Goal: Task Accomplishment & Management: Use online tool/utility

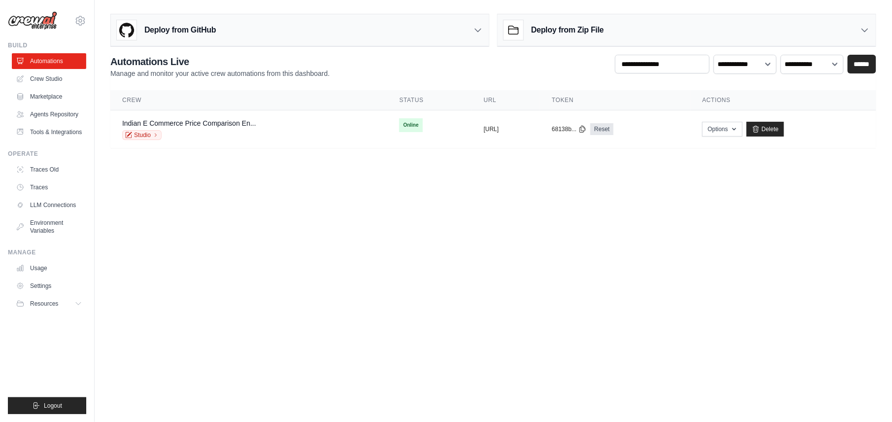
click at [52, 79] on link "Crew Studio" at bounding box center [49, 79] width 74 height 16
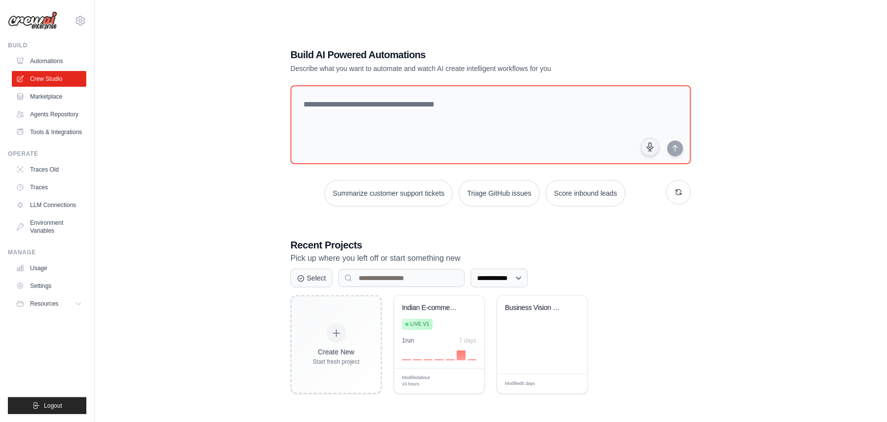
click at [818, 116] on div "**********" at bounding box center [490, 221] width 760 height 422
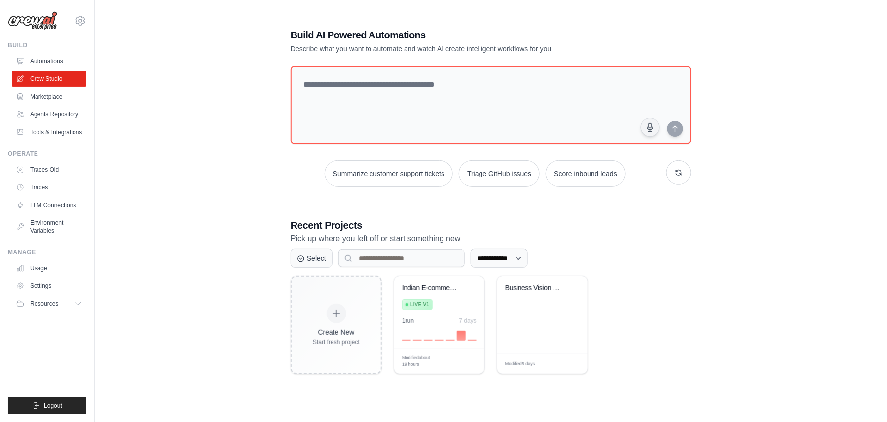
click at [430, 321] on div "1 run 7 days" at bounding box center [439, 321] width 74 height 8
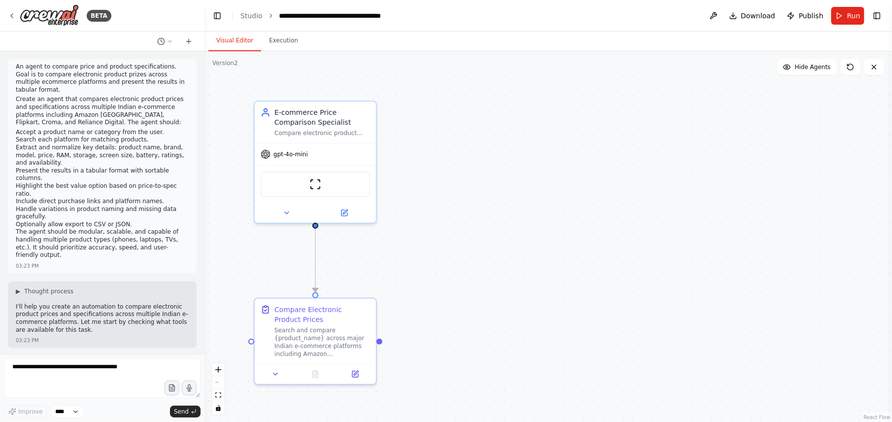
scroll to position [1378, 0]
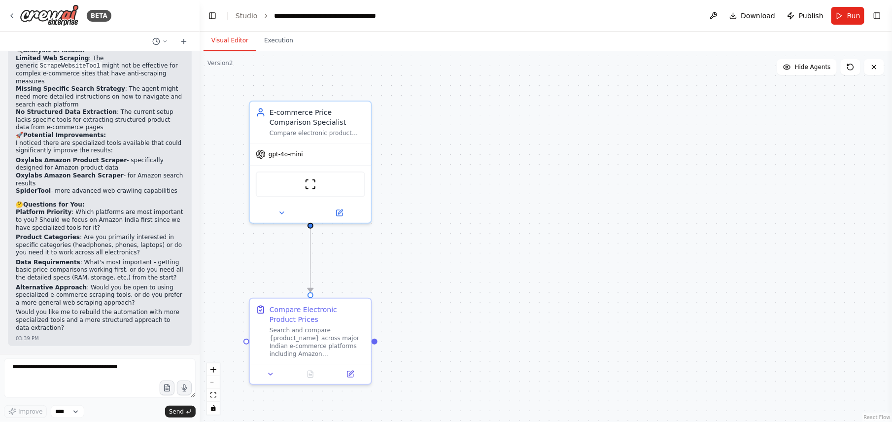
drag, startPoint x: 201, startPoint y: 321, endPoint x: 200, endPoint y: 274, distance: 47.4
click at [200, 274] on div "BETA An agent to compare price and product specifications. Goal is to compare e…" at bounding box center [446, 211] width 892 height 422
drag, startPoint x: 193, startPoint y: 322, endPoint x: 196, endPoint y: 311, distance: 11.2
click at [195, 318] on div "BETA An agent to compare price and product specifications. Goal is to compare e…" at bounding box center [100, 211] width 200 height 422
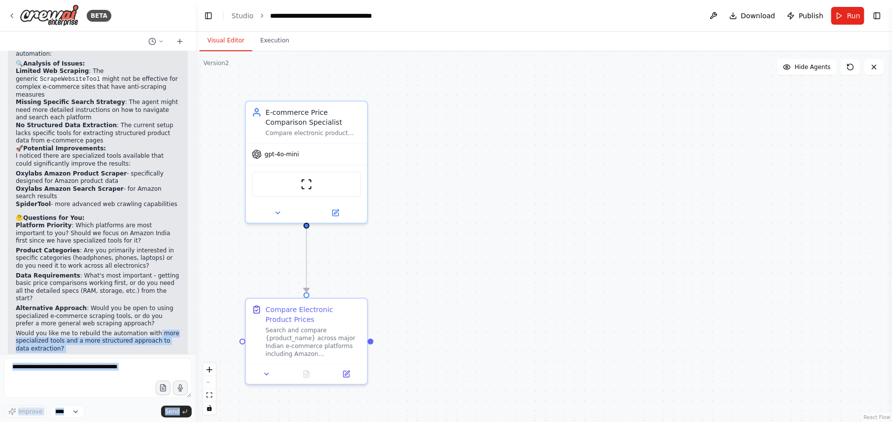
drag, startPoint x: 196, startPoint y: 311, endPoint x: 197, endPoint y: 277, distance: 34.5
click at [197, 274] on div "BETA An agent to compare price and product specifications. Goal is to compare e…" at bounding box center [446, 211] width 892 height 422
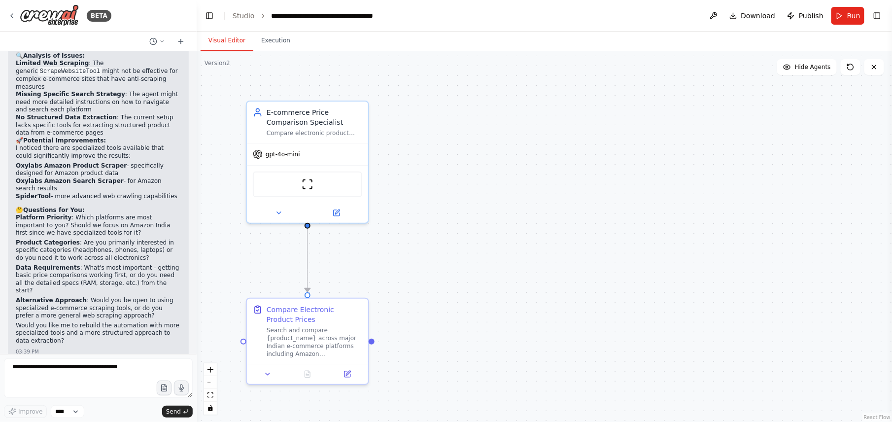
click at [166, 267] on p "Data Requirements : What's most important - getting basic price comparisons wor…" at bounding box center [98, 279] width 165 height 31
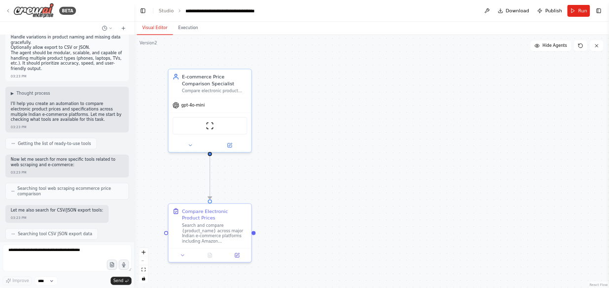
scroll to position [0, 0]
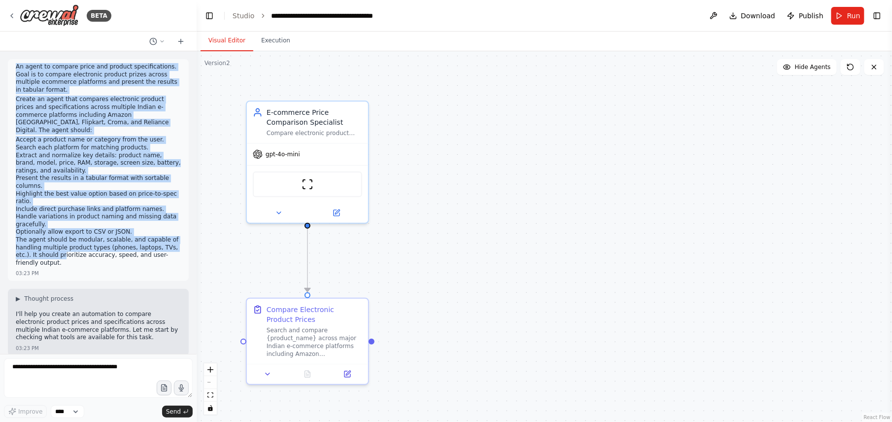
drag, startPoint x: 16, startPoint y: 66, endPoint x: 81, endPoint y: 253, distance: 198.5
click at [81, 253] on div "An agent to compare price and product specifications. Goal is to compare electr…" at bounding box center [98, 166] width 165 height 206
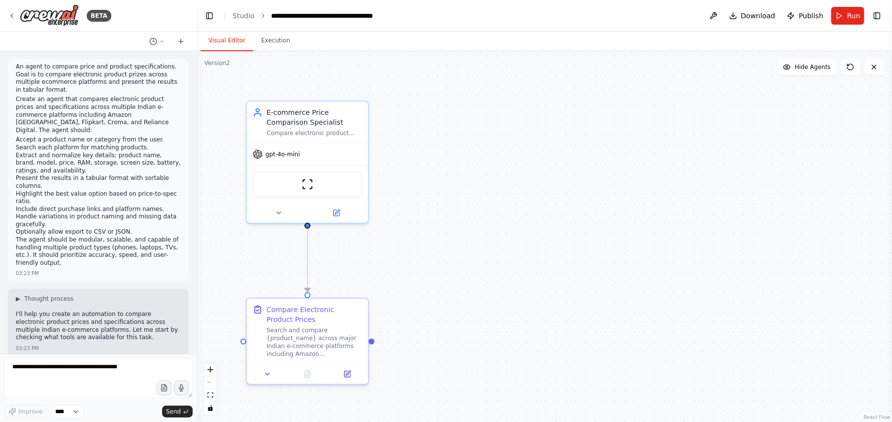
click at [103, 264] on p "The agent should be modular, scalable, and capable of handling multiple product…" at bounding box center [98, 251] width 165 height 31
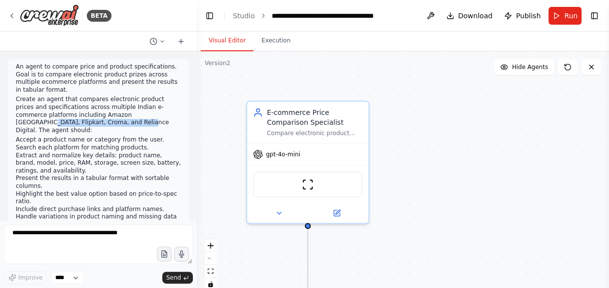
drag, startPoint x: 27, startPoint y: 122, endPoint x: 126, endPoint y: 123, distance: 99.1
click at [126, 123] on p "Create an agent that compares electronic product prices and specifications acro…" at bounding box center [98, 115] width 165 height 38
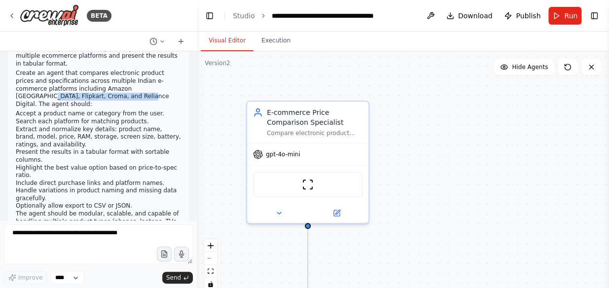
scroll to position [44, 0]
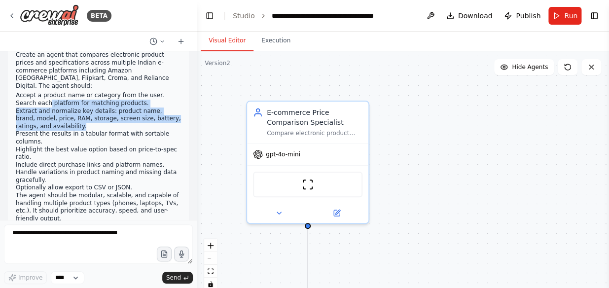
drag, startPoint x: 50, startPoint y: 106, endPoint x: 134, endPoint y: 137, distance: 88.9
click at [132, 131] on ol "Accept a product name or category from the user. Search each platform for match…" at bounding box center [98, 142] width 165 height 100
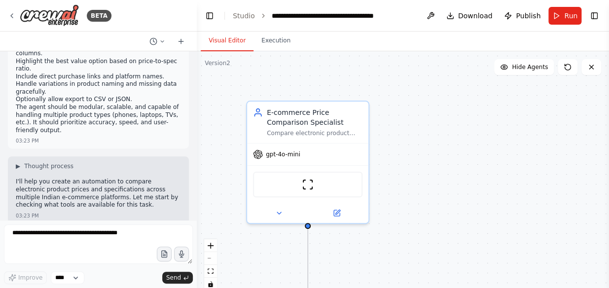
scroll to position [133, 0]
click at [195, 77] on div at bounding box center [195, 144] width 4 height 288
click at [193, 76] on div "BETA An agent to compare price and product specifications. Goal is to compare e…" at bounding box center [304, 144] width 609 height 288
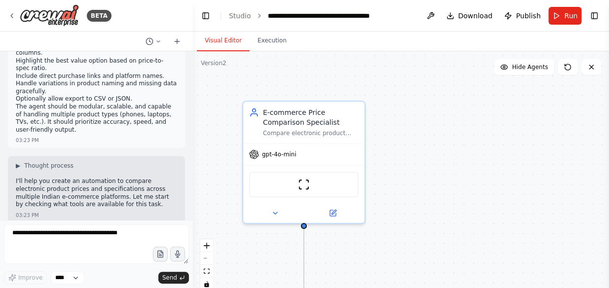
click at [338, 130] on div "Compare electronic product prices and specifications across multiple Indian e-c…" at bounding box center [311, 133] width 96 height 8
click at [334, 211] on icon at bounding box center [333, 213] width 6 height 6
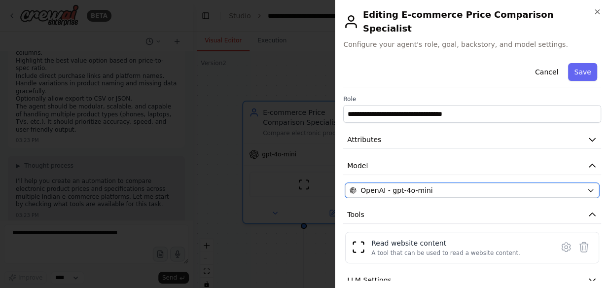
click at [439, 192] on div "OpenAI - gpt-4o-mini" at bounding box center [466, 190] width 233 height 10
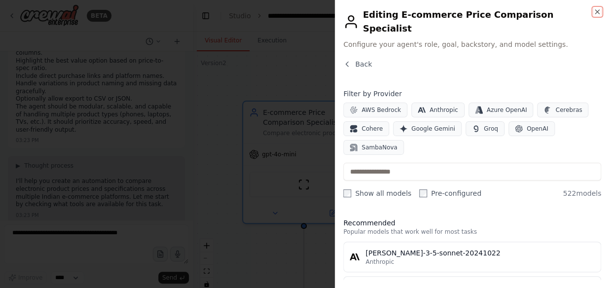
click at [596, 13] on icon "button" at bounding box center [597, 12] width 8 height 8
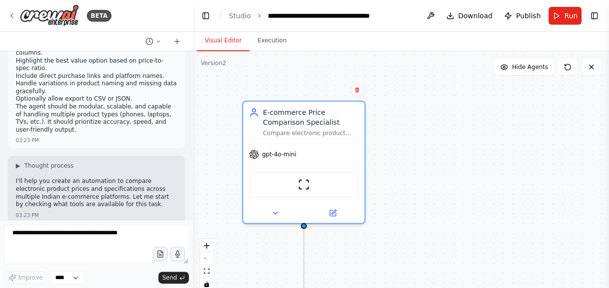
click at [332, 213] on icon at bounding box center [333, 213] width 6 height 6
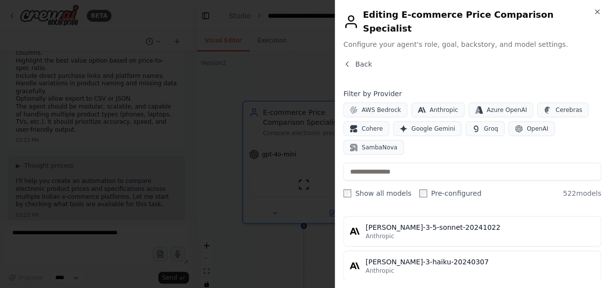
scroll to position [44, 0]
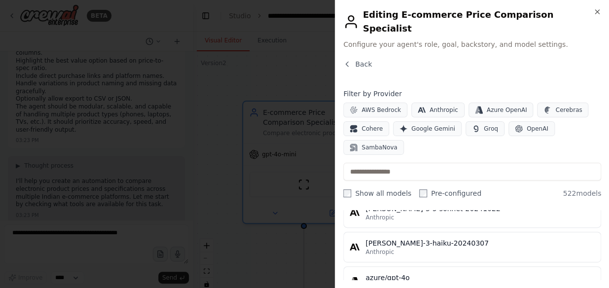
click at [599, 13] on icon "button" at bounding box center [597, 12] width 8 height 8
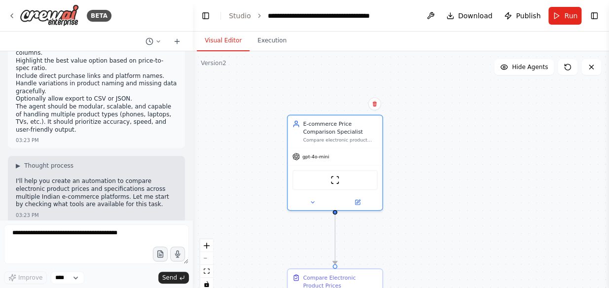
click at [350, 141] on div "E-commerce Price Comparison Specialist Compare electronic product prices and sp…" at bounding box center [334, 131] width 95 height 32
click at [344, 134] on div "E-commerce Price Comparison Specialist Compare electronic product prices and sp…" at bounding box center [340, 131] width 74 height 23
click at [343, 133] on div "E-commerce Price Comparison Specialist" at bounding box center [340, 127] width 74 height 15
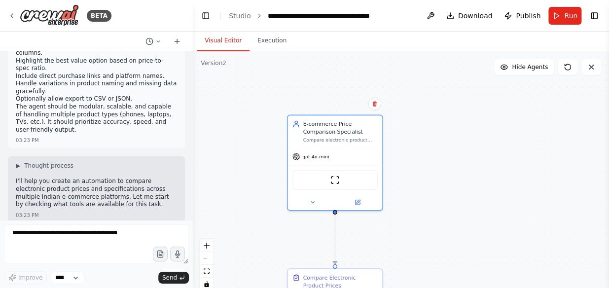
click at [343, 133] on div "E-commerce Price Comparison Specialist" at bounding box center [340, 127] width 74 height 15
click at [312, 201] on icon at bounding box center [312, 202] width 6 height 6
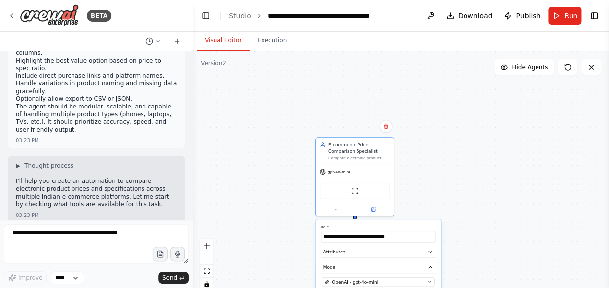
click at [203, 259] on button "zoom out" at bounding box center [206, 258] width 13 height 13
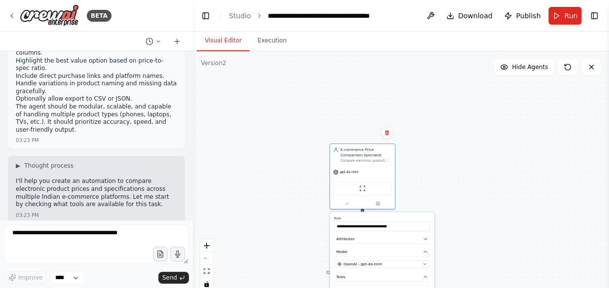
click at [203, 259] on button "zoom out" at bounding box center [206, 258] width 13 height 13
click at [203, 259] on div "React Flow controls" at bounding box center [206, 264] width 13 height 51
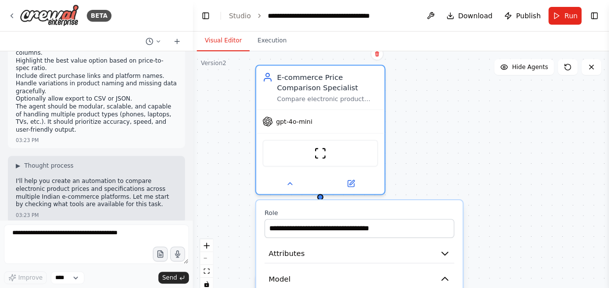
click at [350, 182] on icon at bounding box center [351, 183] width 6 height 6
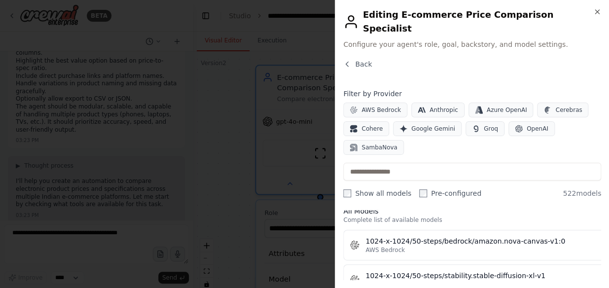
scroll to position [0, 0]
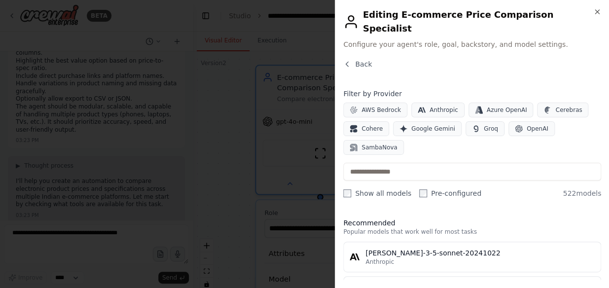
click at [350, 64] on icon "button" at bounding box center [347, 64] width 8 height 8
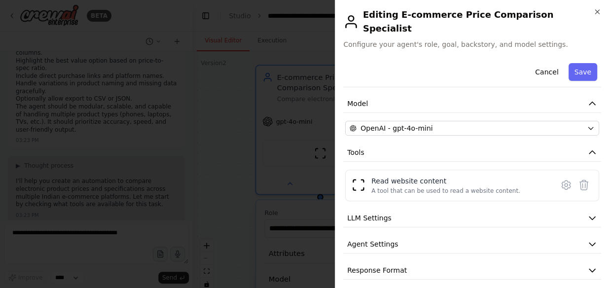
scroll to position [69, 0]
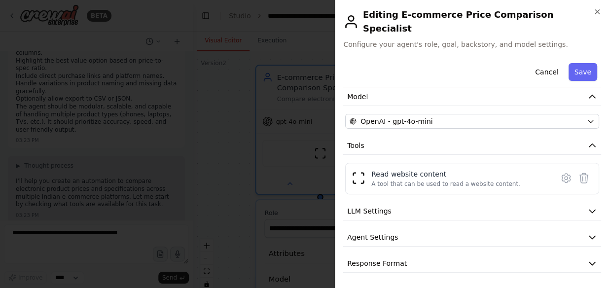
click at [587, 209] on icon "button" at bounding box center [592, 211] width 10 height 10
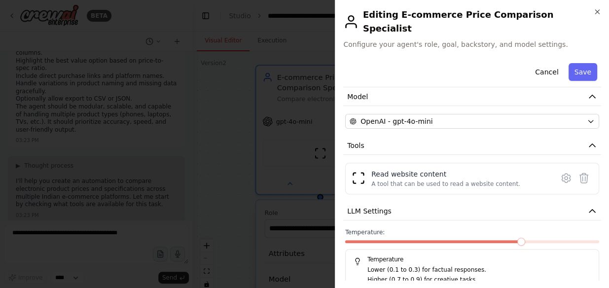
scroll to position [113, 0]
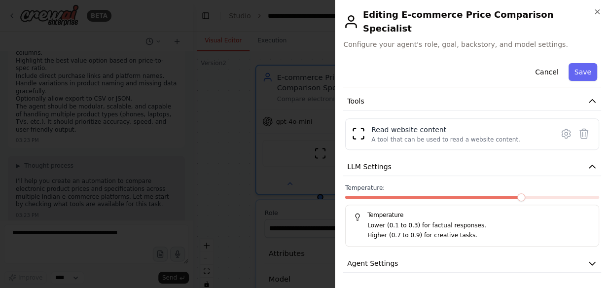
click at [587, 166] on icon "button" at bounding box center [592, 167] width 10 height 10
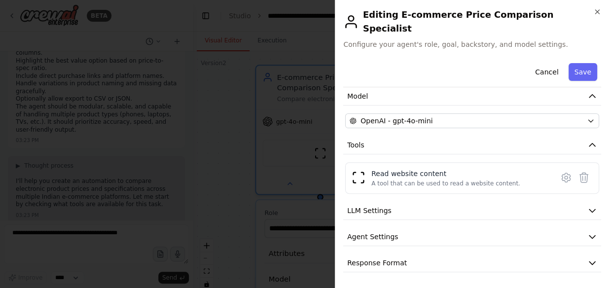
scroll to position [69, 0]
click at [587, 234] on icon "button" at bounding box center [592, 237] width 10 height 10
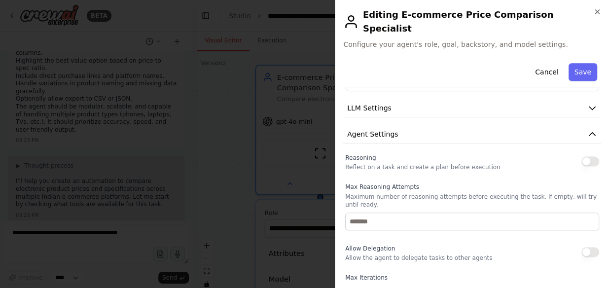
scroll to position [158, 0]
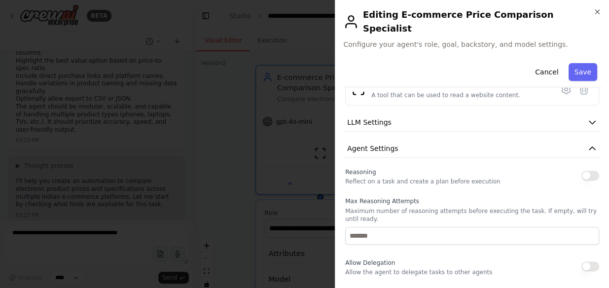
click at [587, 149] on icon "button" at bounding box center [592, 148] width 10 height 10
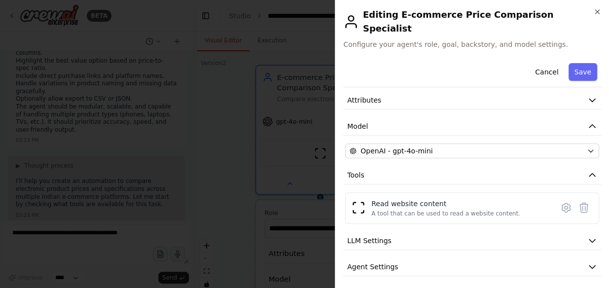
scroll to position [25, 0]
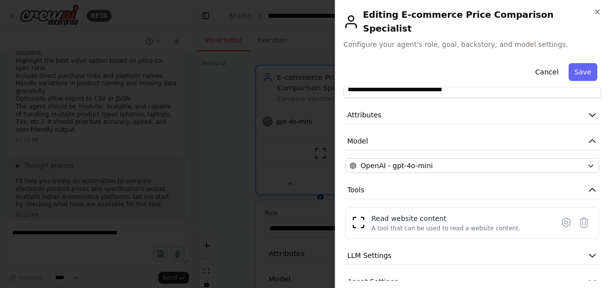
click at [562, 221] on icon at bounding box center [566, 222] width 12 height 12
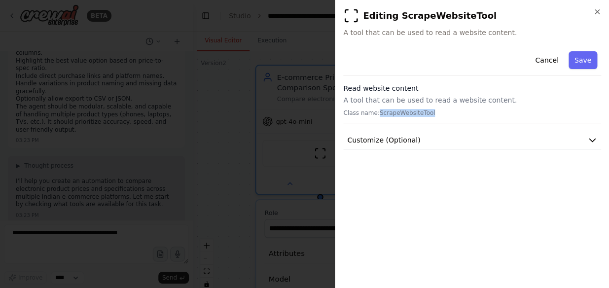
drag, startPoint x: 442, startPoint y: 112, endPoint x: 384, endPoint y: 123, distance: 59.1
click at [380, 113] on p "Class name: ScrapeWebsiteTool" at bounding box center [472, 113] width 258 height 8
click at [596, 11] on icon "button" at bounding box center [597, 12] width 4 height 4
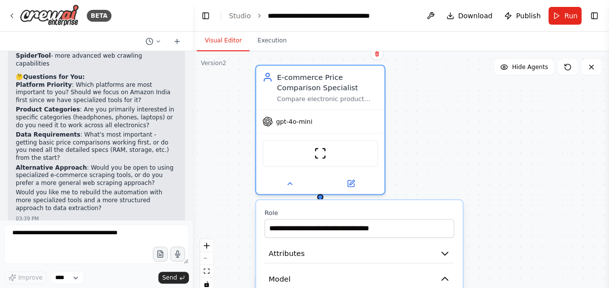
scroll to position [1539, 0]
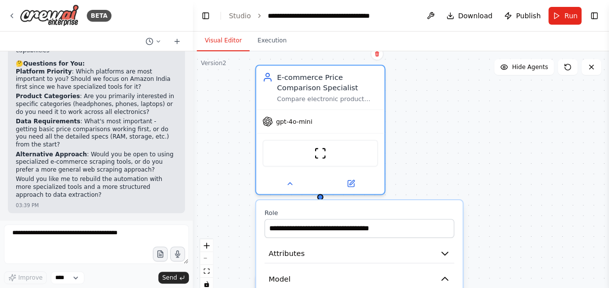
click at [349, 180] on icon at bounding box center [351, 183] width 6 height 6
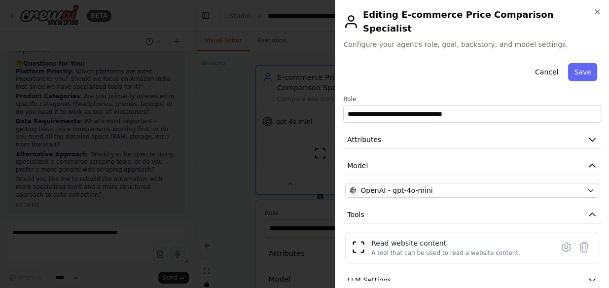
click at [562, 248] on icon at bounding box center [566, 247] width 12 height 12
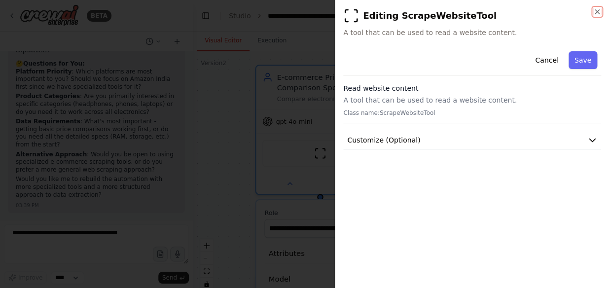
click at [595, 11] on icon "button" at bounding box center [597, 12] width 8 height 8
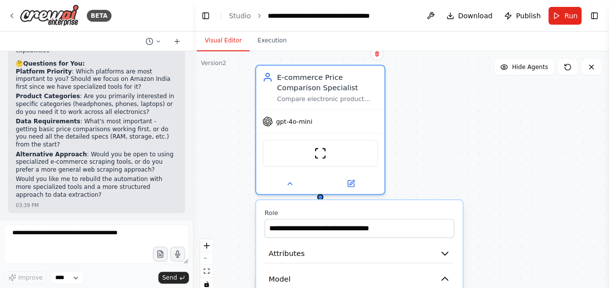
click at [278, 41] on button "Execution" at bounding box center [271, 41] width 45 height 21
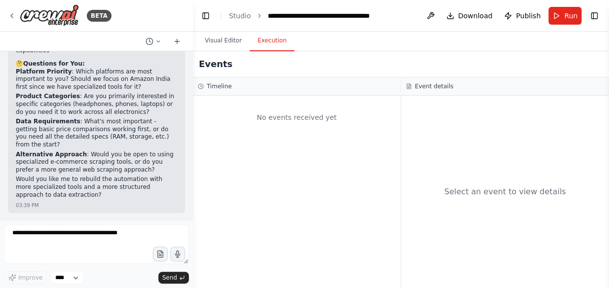
click at [44, 18] on img at bounding box center [49, 15] width 59 height 22
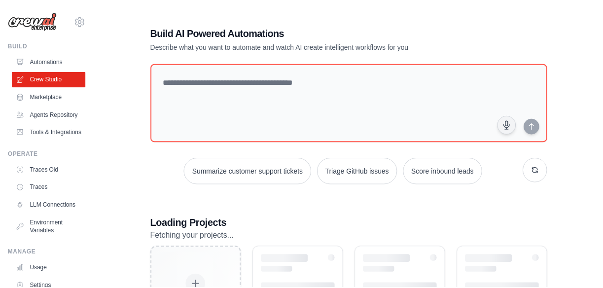
scroll to position [13, 0]
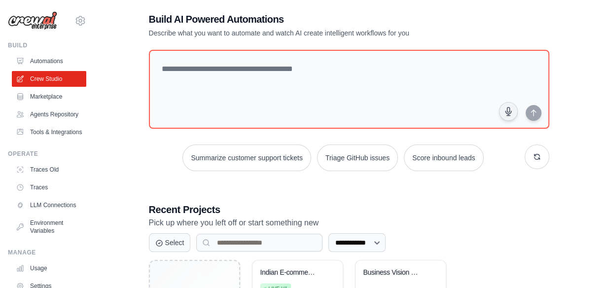
click at [52, 97] on link "Marketplace" at bounding box center [49, 97] width 74 height 16
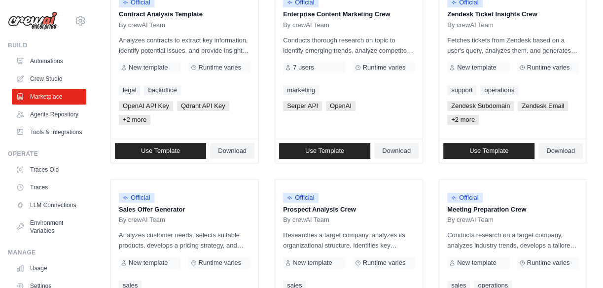
scroll to position [133, 0]
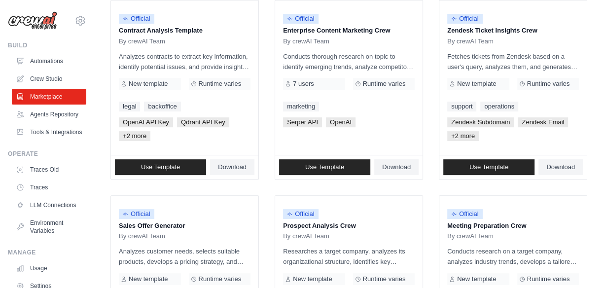
click at [42, 140] on link "Tools & Integrations" at bounding box center [49, 132] width 74 height 16
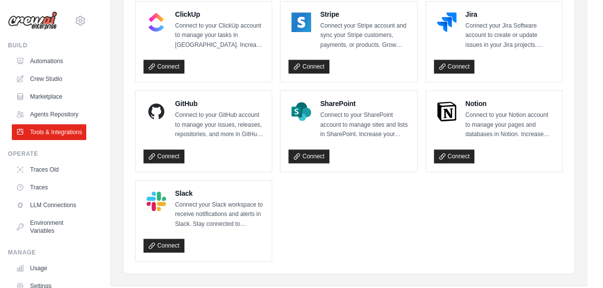
scroll to position [488, 0]
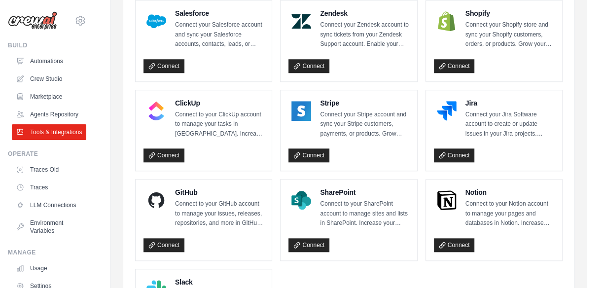
click at [51, 58] on link "Automations" at bounding box center [49, 61] width 74 height 16
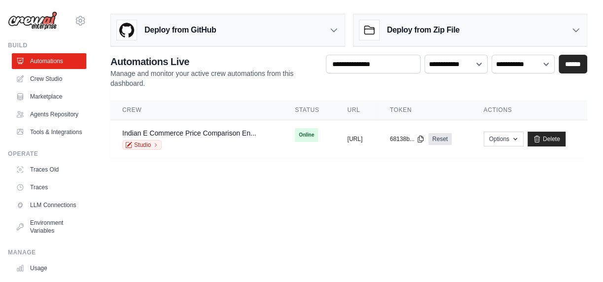
click at [318, 201] on body "ganeshkumar.cs@tcs.com Settings Build Automations" at bounding box center [301, 141] width 603 height 282
click at [59, 76] on link "Crew Studio" at bounding box center [49, 79] width 74 height 16
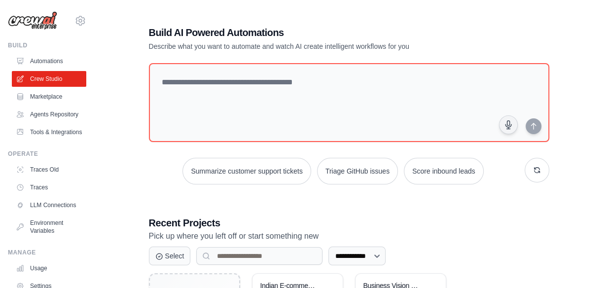
scroll to position [44, 0]
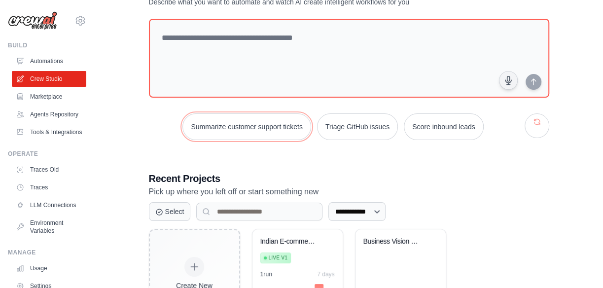
click at [241, 129] on button "Summarize customer support tickets" at bounding box center [246, 126] width 128 height 27
type textarea "**********"
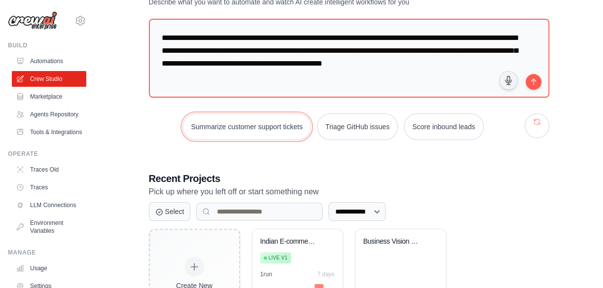
scroll to position [0, 0]
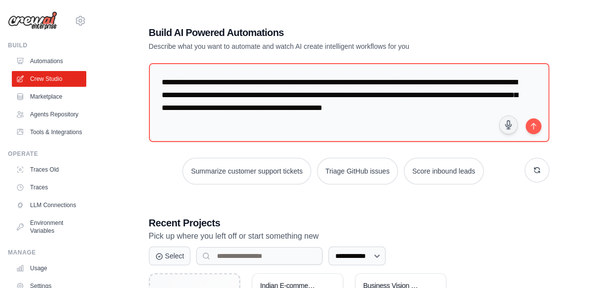
click at [487, 205] on div "**********" at bounding box center [349, 199] width 424 height 378
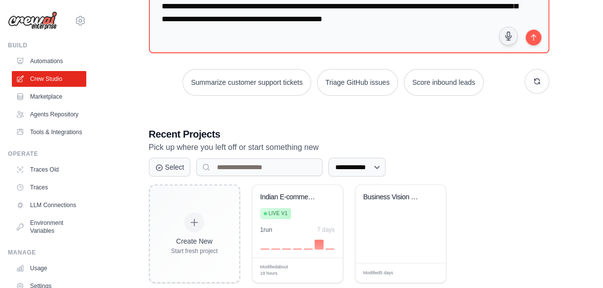
scroll to position [109, 0]
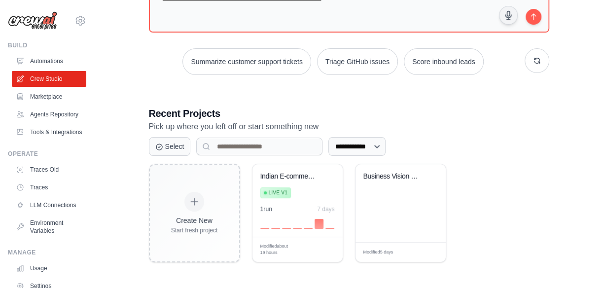
click at [543, 128] on p "Pick up where you left off or start something new" at bounding box center [349, 126] width 400 height 13
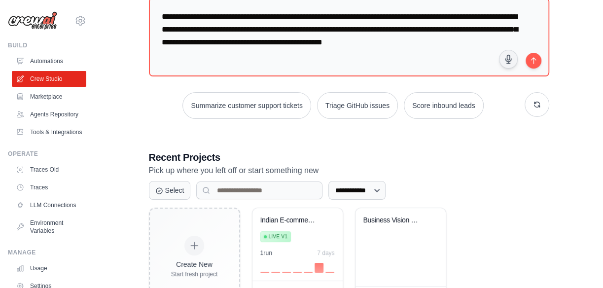
scroll to position [0, 0]
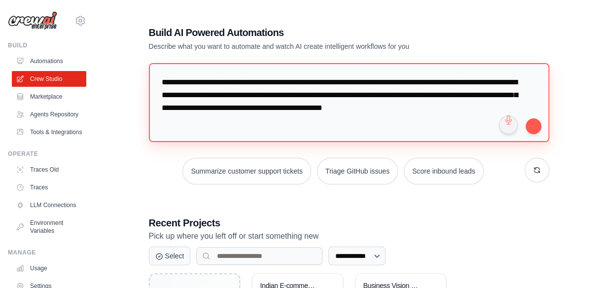
drag, startPoint x: 204, startPoint y: 128, endPoint x: 163, endPoint y: 81, distance: 61.8
click at [153, 73] on textarea "**********" at bounding box center [349, 102] width 400 height 79
click at [200, 122] on textarea "**********" at bounding box center [349, 102] width 400 height 79
drag, startPoint x: 200, startPoint y: 122, endPoint x: 158, endPoint y: 78, distance: 61.0
click at [158, 78] on textarea "**********" at bounding box center [349, 102] width 400 height 79
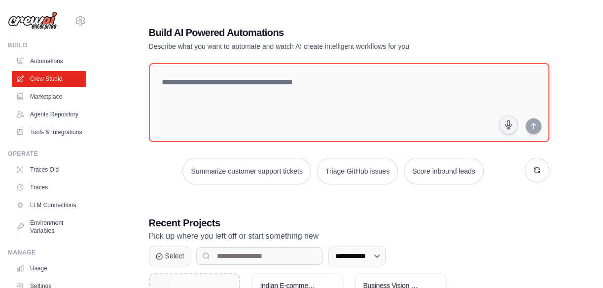
click at [526, 207] on div "**********" at bounding box center [349, 199] width 424 height 378
click at [405, 19] on div "**********" at bounding box center [349, 199] width 424 height 378
